Goal: Task Accomplishment & Management: Manage account settings

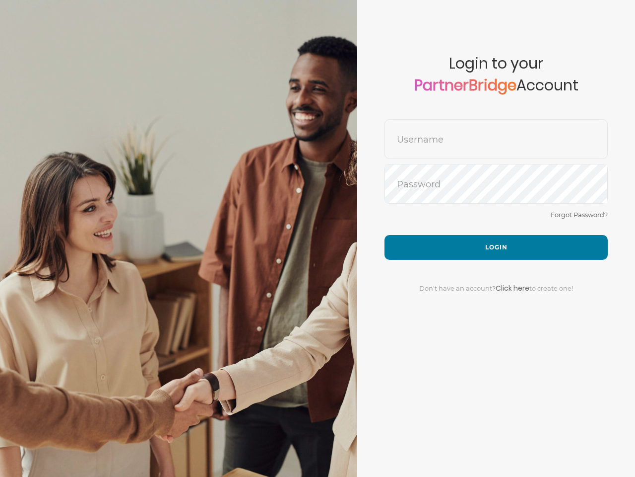
click at [579, 214] on link "Forgot Password?" at bounding box center [579, 214] width 57 height 8
